Goal: Transaction & Acquisition: Purchase product/service

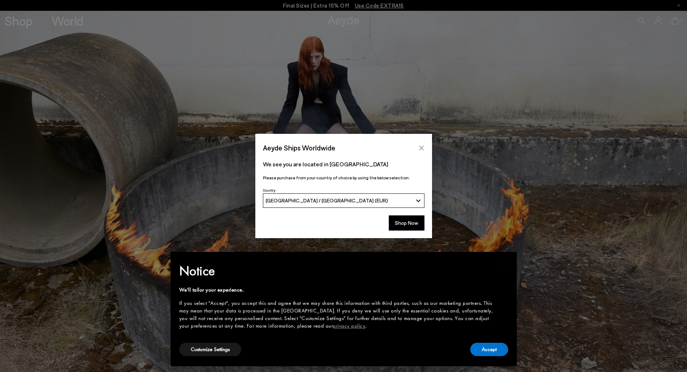
click at [422, 148] on icon "Close" at bounding box center [422, 148] width 6 height 6
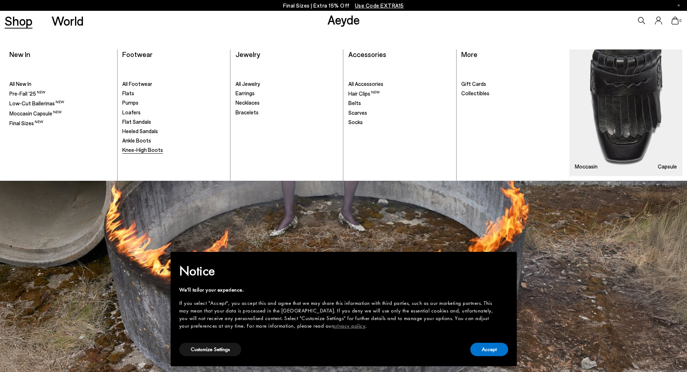
click at [144, 153] on span "Knee-High Boots" at bounding box center [142, 149] width 41 height 6
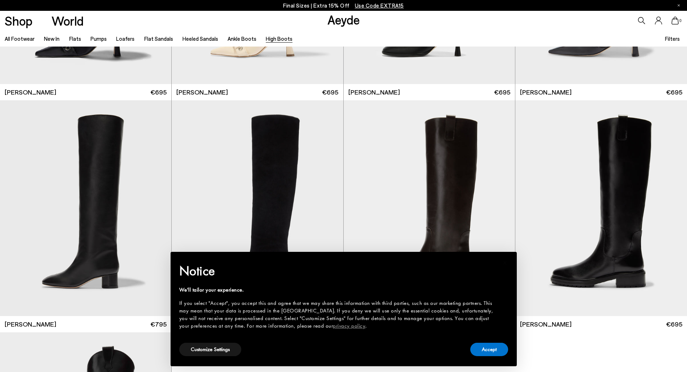
scroll to position [180, 0]
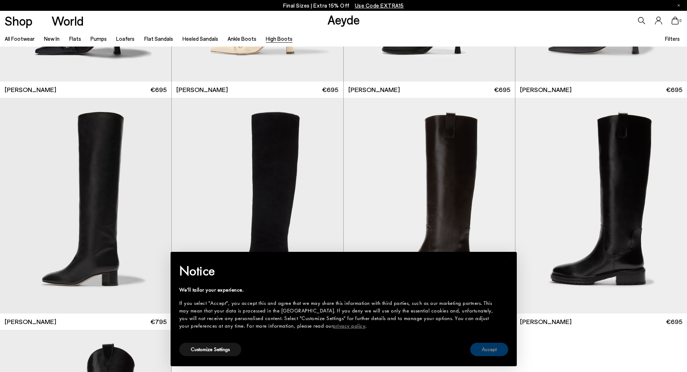
click at [488, 349] on button "Accept" at bounding box center [489, 348] width 38 height 13
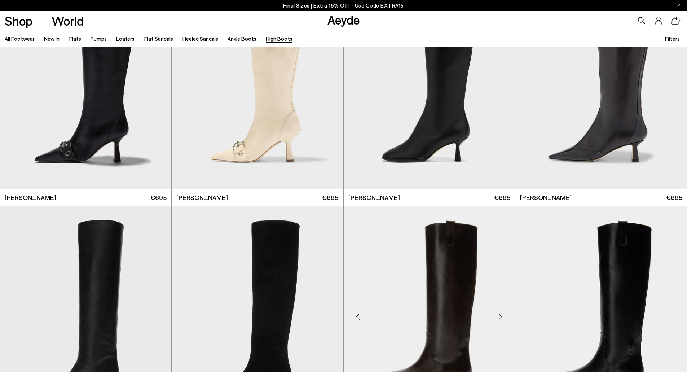
scroll to position [72, 0]
